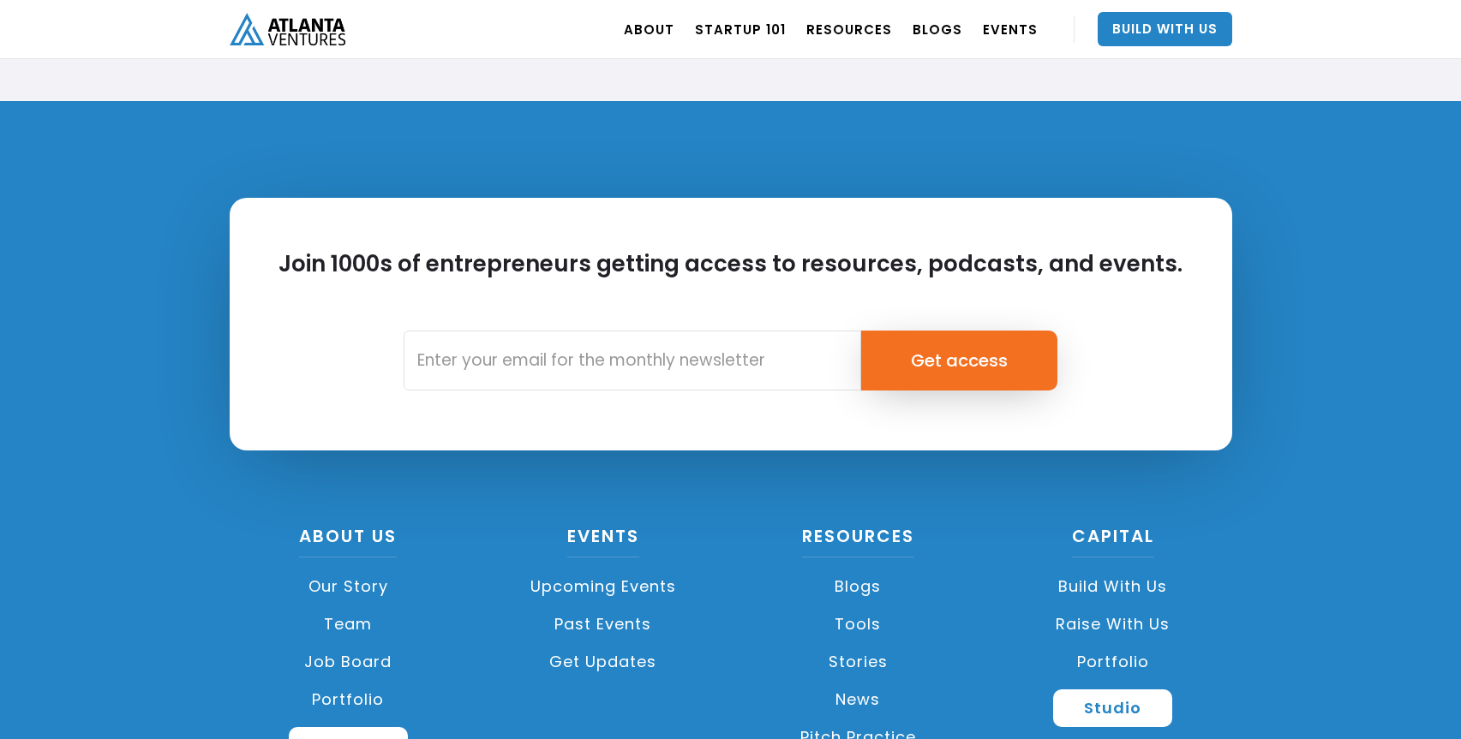
scroll to position [3929, 0]
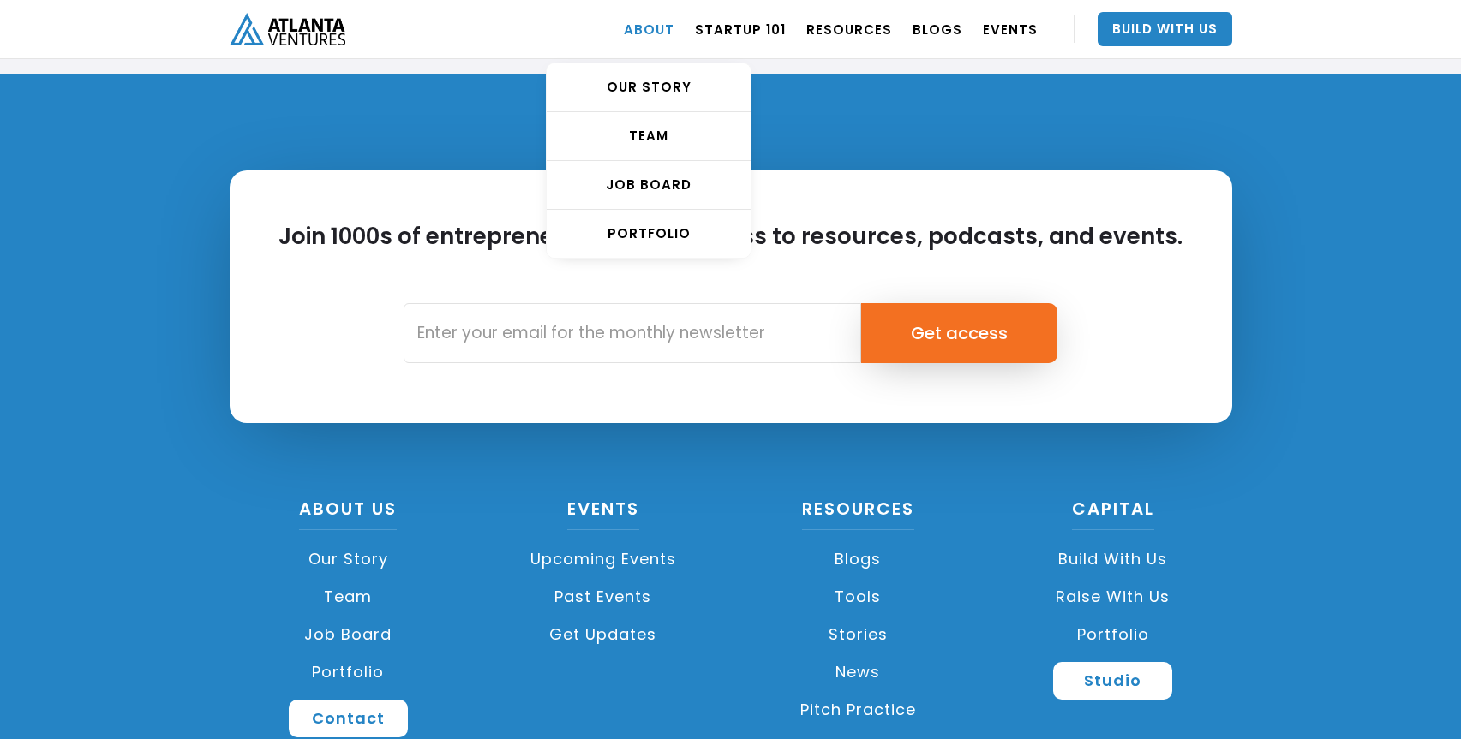
click at [660, 32] on link "ABOUT" at bounding box center [649, 29] width 51 height 48
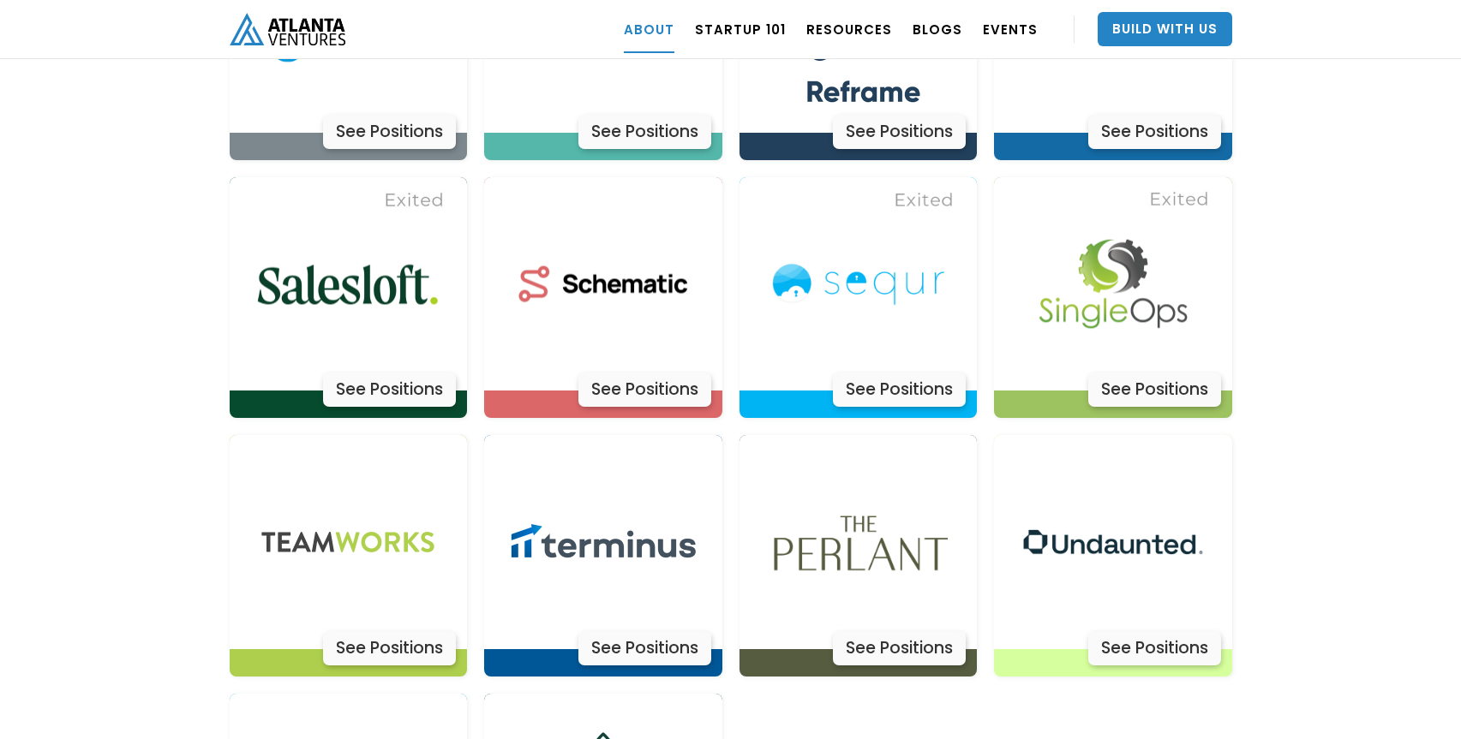
scroll to position [5353, 0]
